Goal: Task Accomplishment & Management: Complete application form

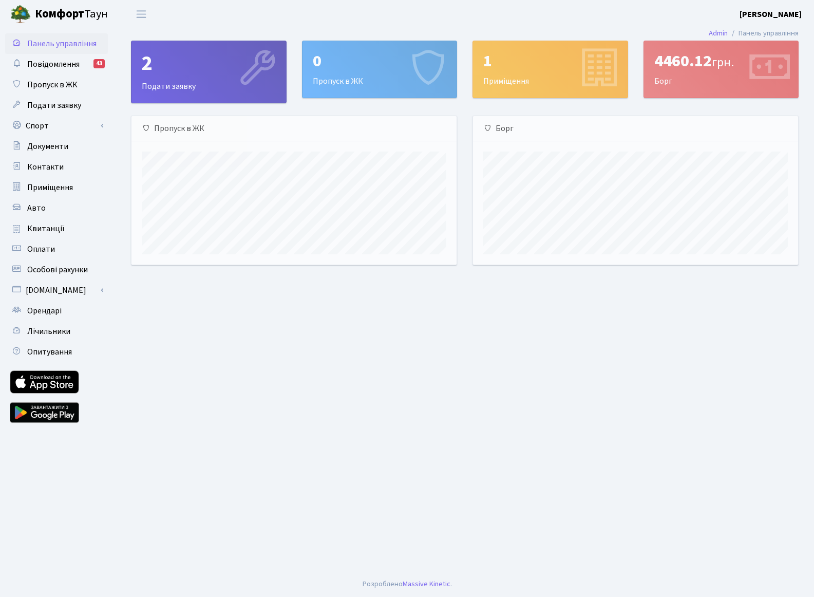
scroll to position [148, 325]
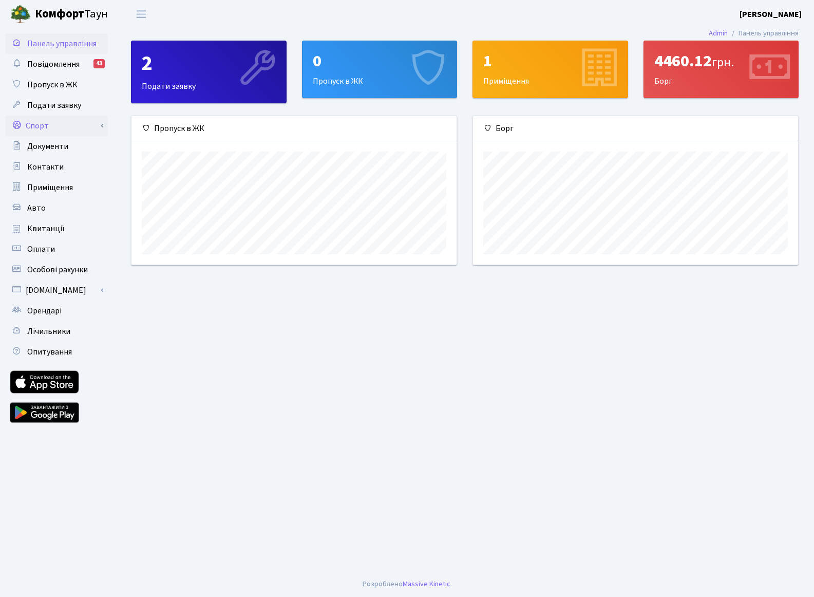
click at [90, 124] on link "Спорт" at bounding box center [56, 126] width 103 height 21
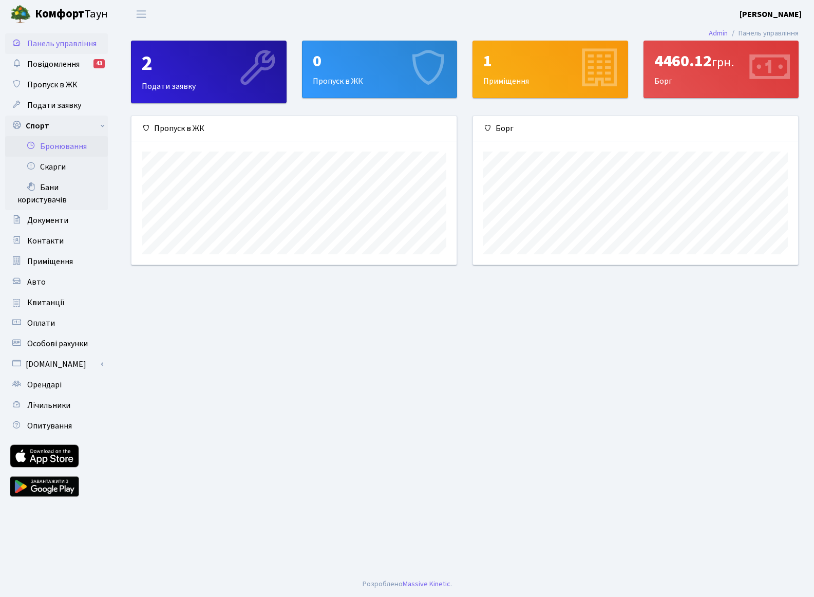
click at [86, 150] on link "Бронювання" at bounding box center [56, 146] width 103 height 21
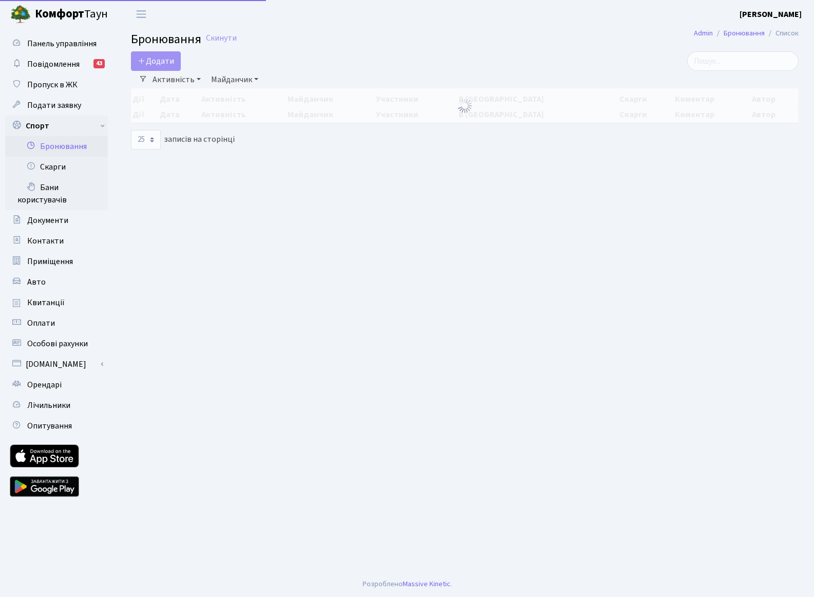
select select "25"
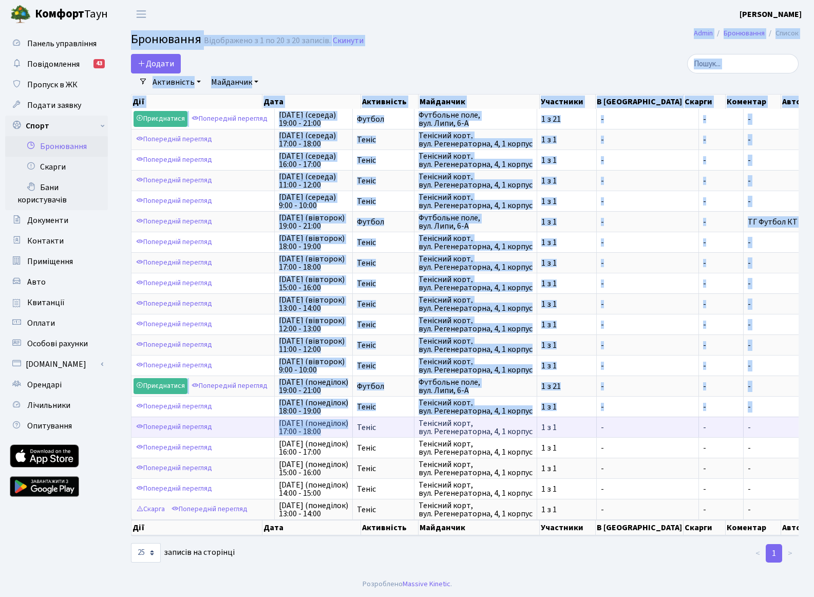
scroll to position [2, 0]
drag, startPoint x: 275, startPoint y: 432, endPoint x: 260, endPoint y: 434, distance: 14.5
click at [260, 434] on tr "Попередній перегляд 13-го жовтня (понеділок) 17:00 - 18:00 Теніс Тенісний корт,…" at bounding box center [564, 427] width 866 height 21
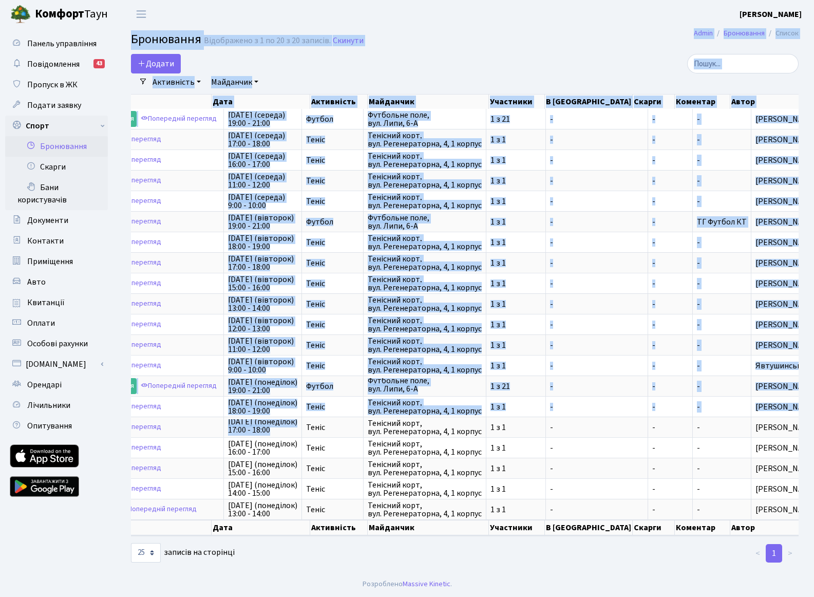
scroll to position [0, 0]
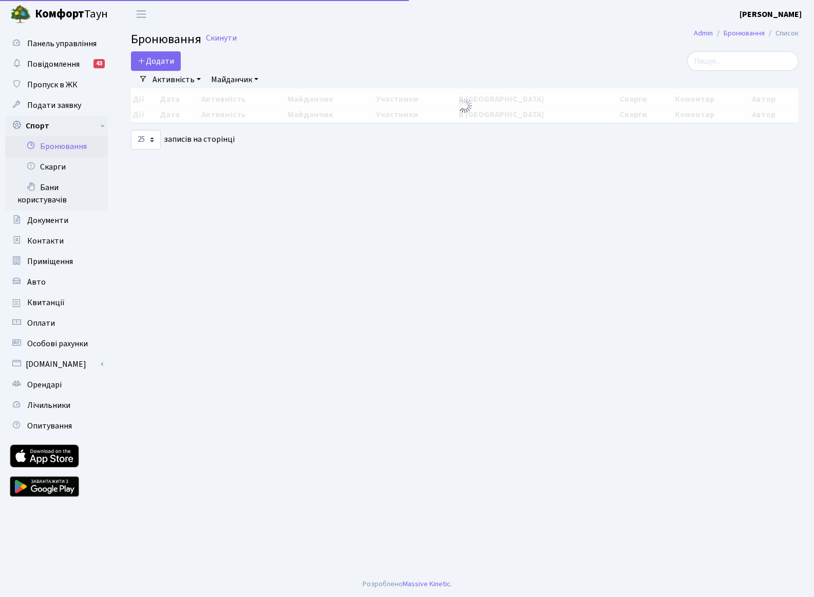
select select "25"
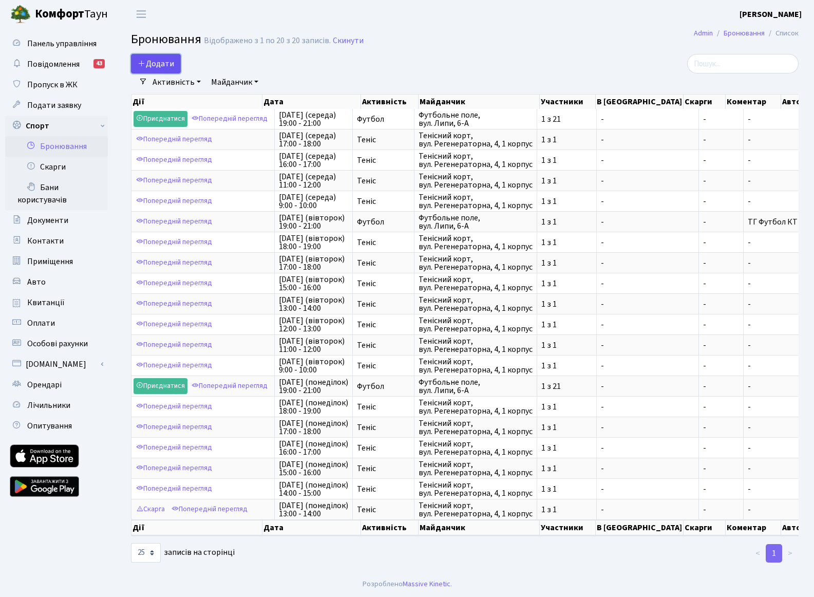
click at [148, 66] on button "Додати" at bounding box center [156, 64] width 50 height 20
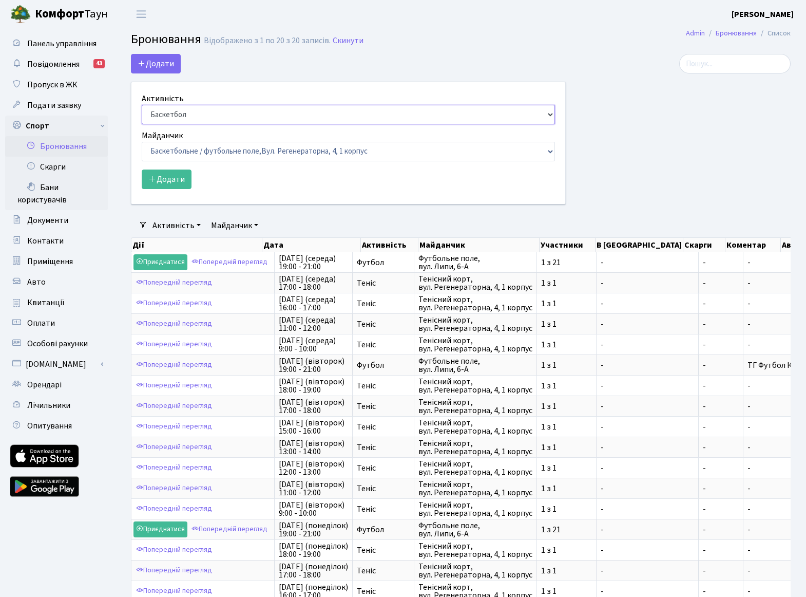
click at [172, 111] on select "Баскетбол Волейбол Йога Катання на роликах Настільний теніс Теніс Футбол Фітнес" at bounding box center [348, 115] width 413 height 20
select select "1"
click at [142, 105] on select "Баскетбол Волейбол Йога Катання на роликах Настільний теніс Теніс Футбол Фітнес" at bounding box center [348, 115] width 413 height 20
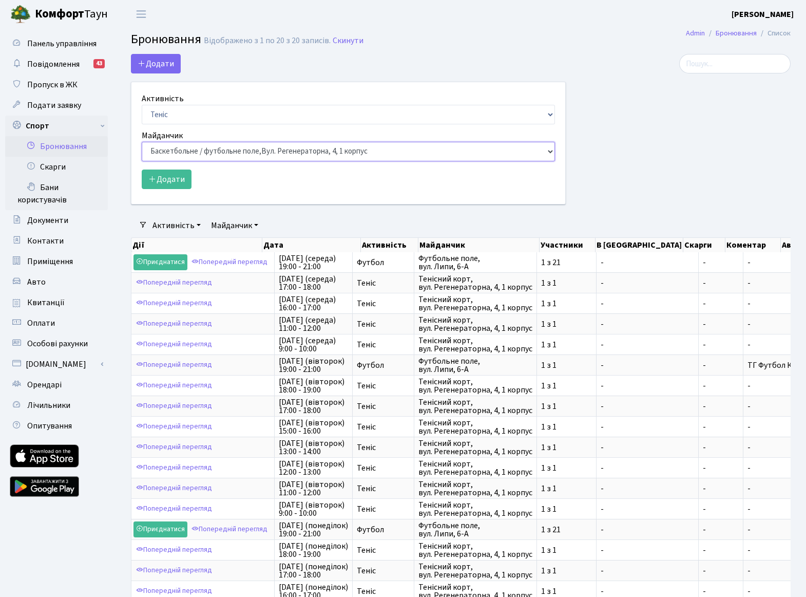
click at [175, 148] on select "Баскетбольне / футбольне поле, Вул. Регенераторна, 4, 1 корпус Баскетбольне пол…" at bounding box center [348, 152] width 413 height 20
select select "1"
click at [142, 142] on select "Баскетбольне / футбольне поле, Вул. Регенераторна, 4, 1 корпус Баскетбольне пол…" at bounding box center [348, 152] width 413 height 20
click at [161, 176] on button "Додати" at bounding box center [167, 179] width 50 height 20
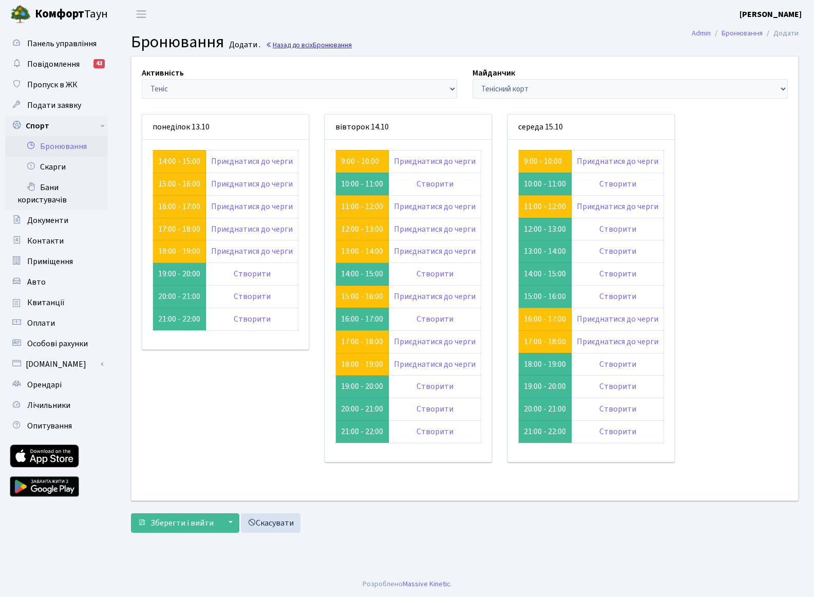
click at [296, 43] on link "Назад до всіх Бронювання" at bounding box center [309, 45] width 86 height 10
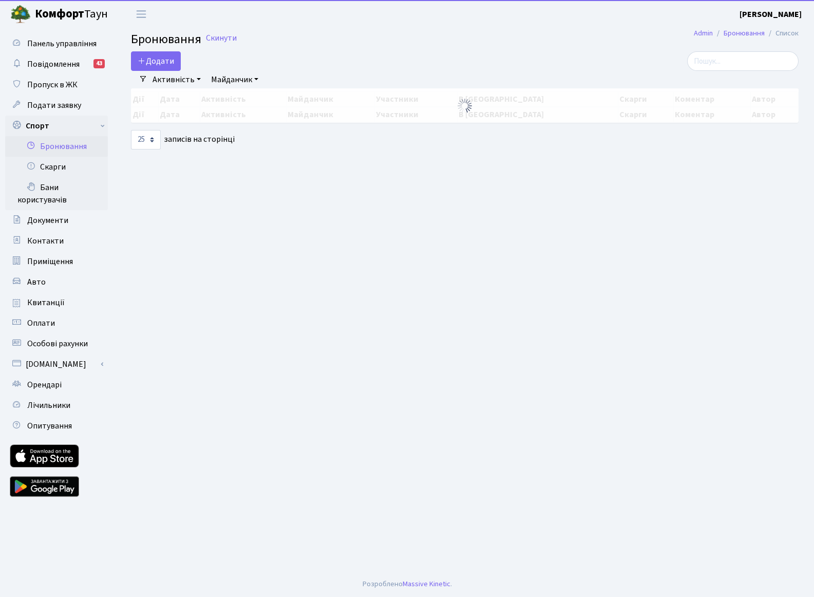
select select "25"
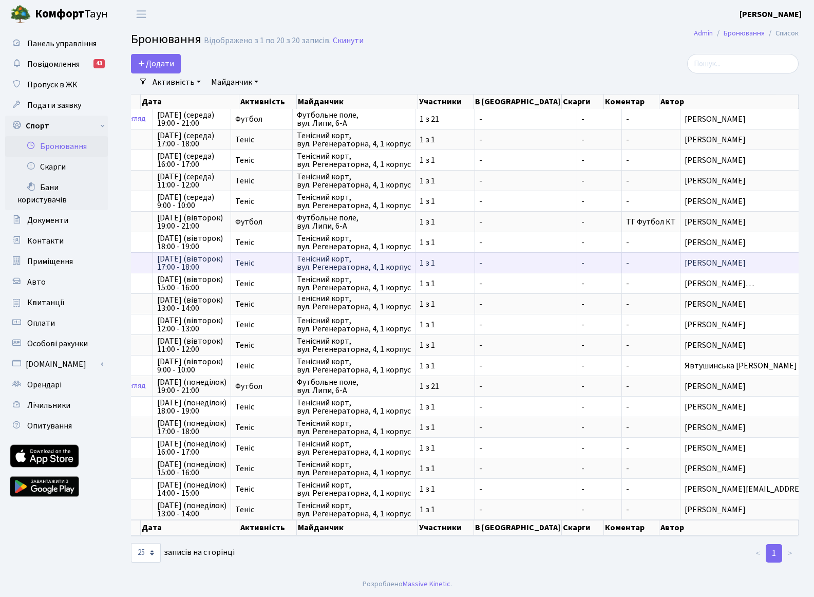
scroll to position [2, 0]
drag, startPoint x: 666, startPoint y: 261, endPoint x: 720, endPoint y: 270, distance: 55.1
click at [720, 270] on td "[PERSON_NAME]" at bounding box center [777, 262] width 195 height 21
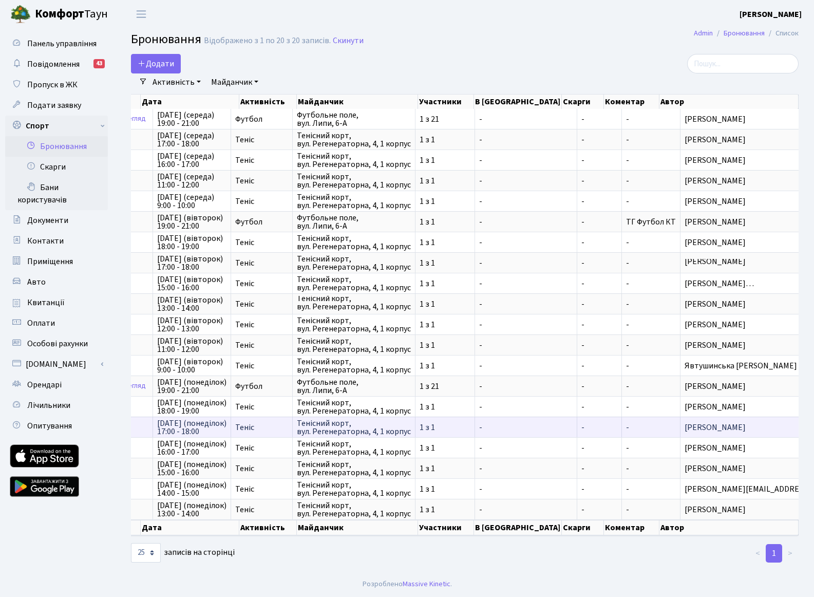
drag, startPoint x: 653, startPoint y: 428, endPoint x: 773, endPoint y: 433, distance: 120.3
click at [773, 433] on td "[PERSON_NAME]" at bounding box center [777, 427] width 195 height 21
